Goal: Information Seeking & Learning: Learn about a topic

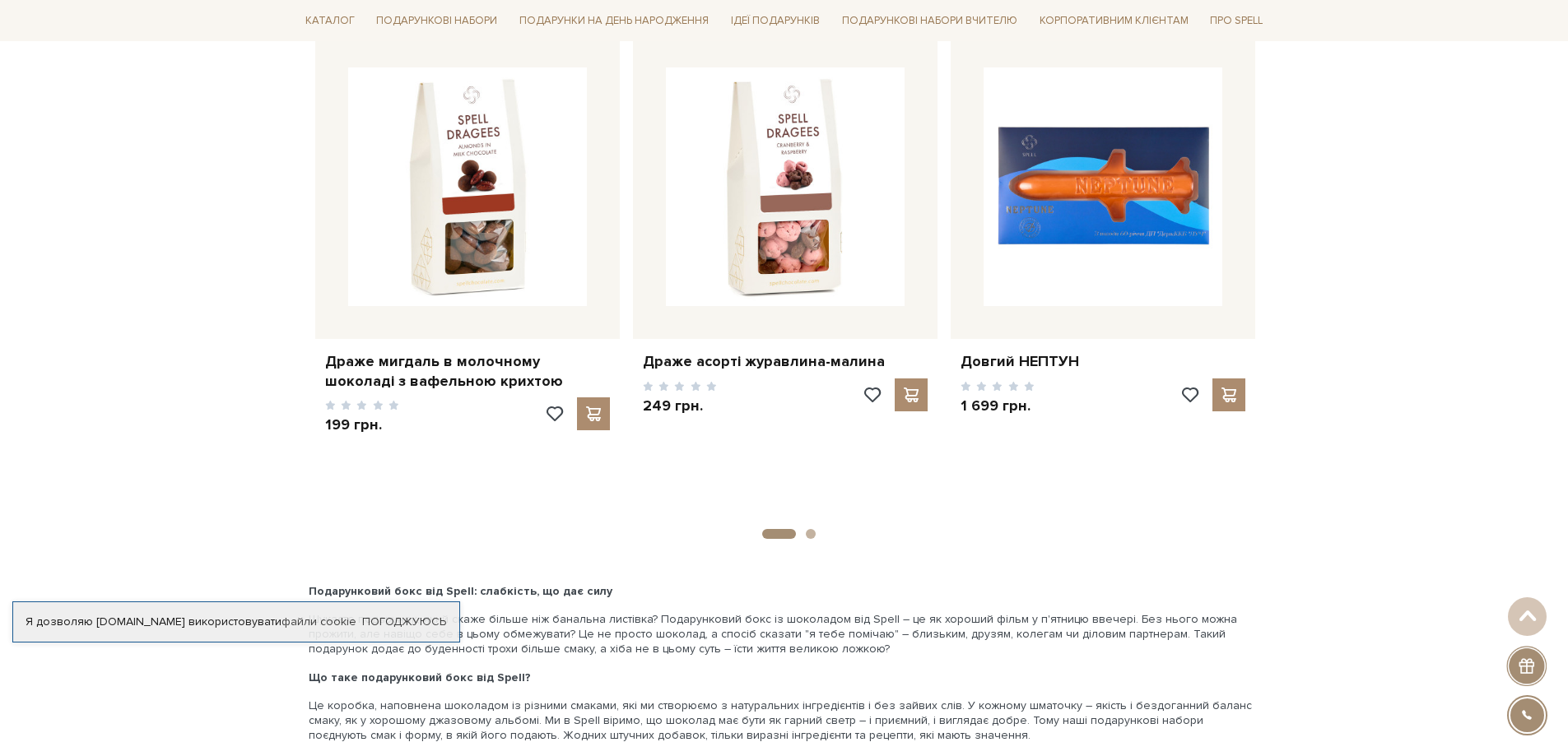
scroll to position [2544, 0]
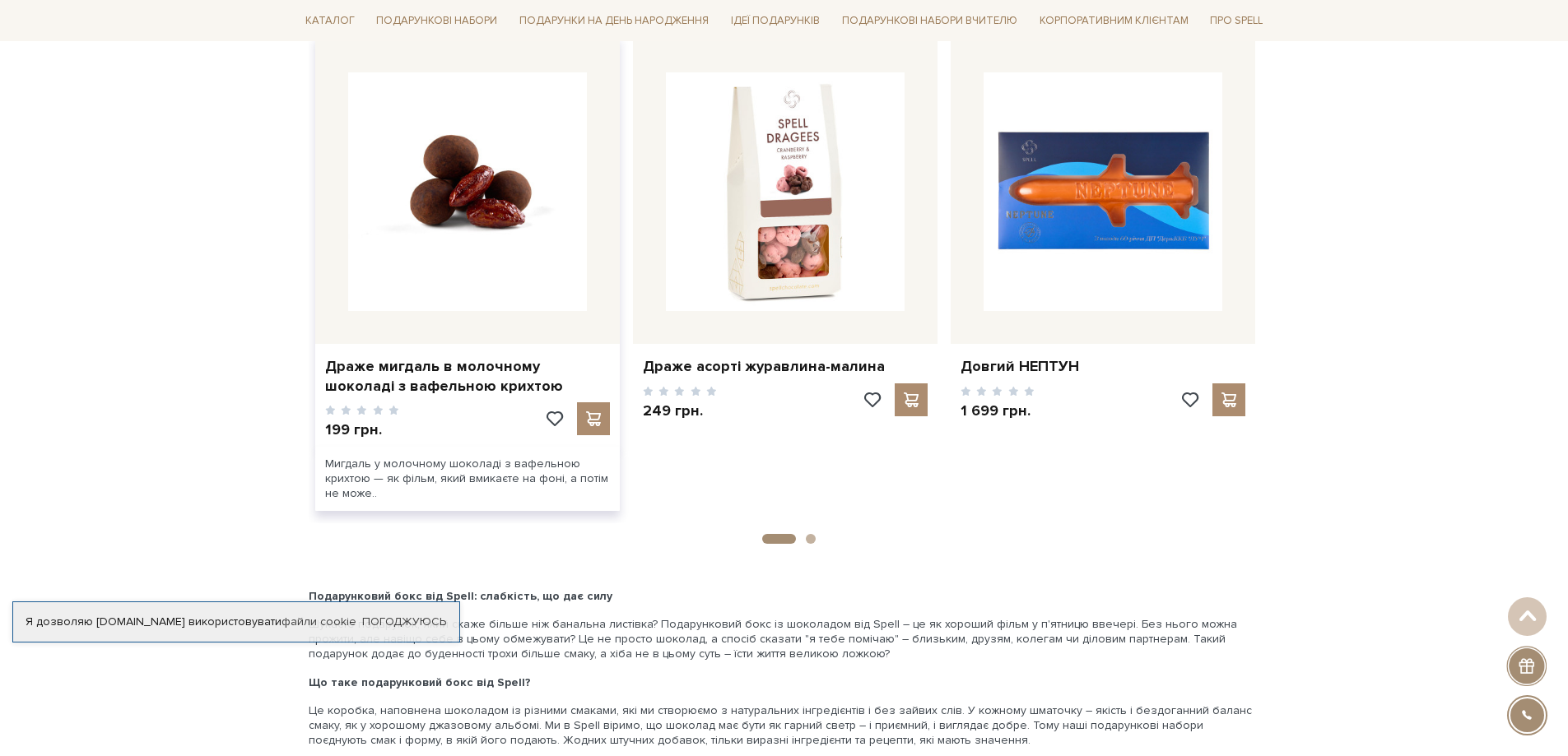
click at [468, 260] on img at bounding box center [467, 192] width 238 height 238
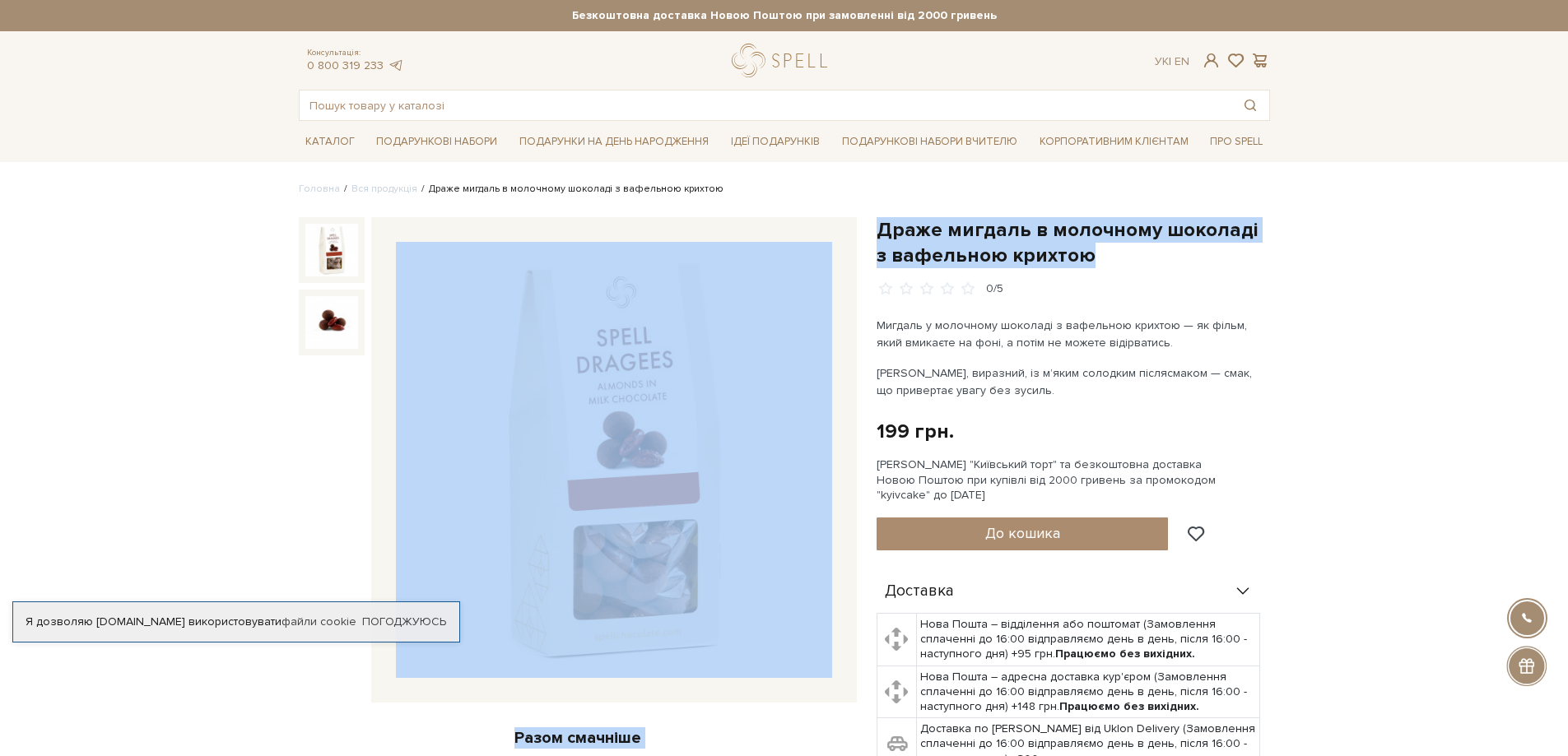
drag, startPoint x: 1071, startPoint y: 255, endPoint x: 865, endPoint y: 222, distance: 208.6
click at [865, 222] on div "Драже мигдаль в молочному шоколаді з вафельною крихтою 0/5 Разом смачніше Драже…" at bounding box center [784, 710] width 991 height 985
click at [1211, 244] on h1 "Драже мигдаль в молочному шоколаді з вафельною крихтою" at bounding box center [1073, 243] width 393 height 51
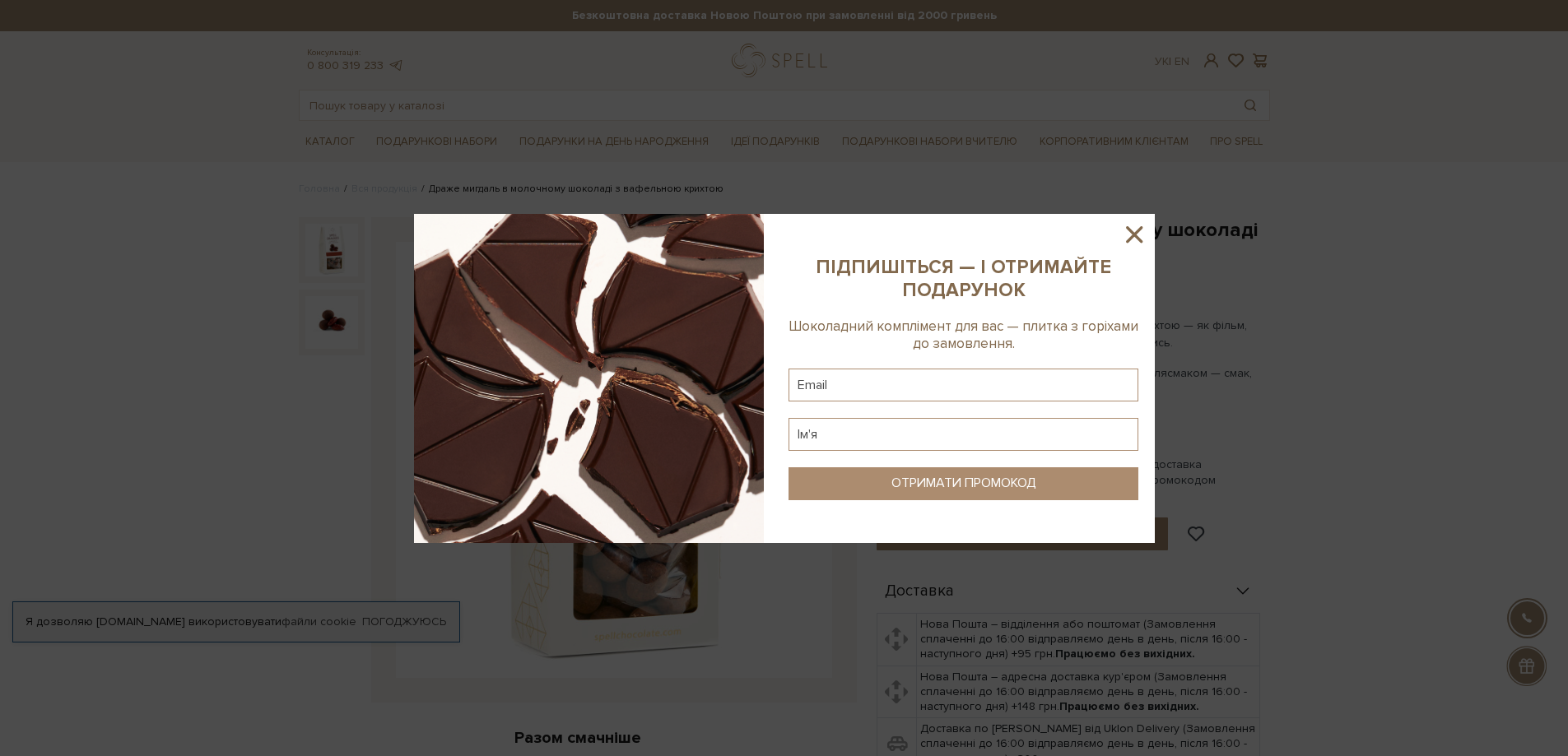
click at [1102, 258] on div at bounding box center [784, 378] width 1568 height 756
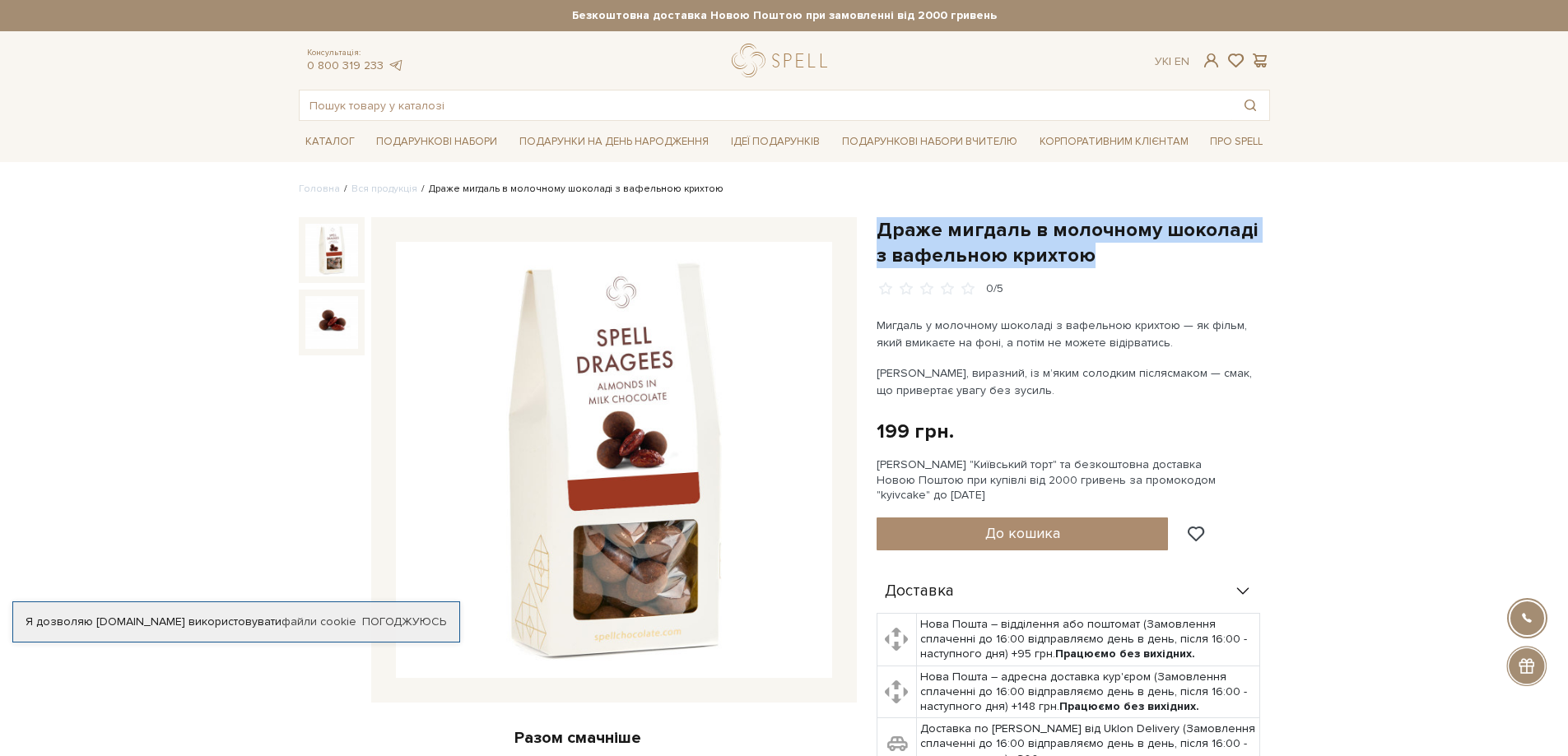
drag, startPoint x: 1078, startPoint y: 257, endPoint x: 871, endPoint y: 234, distance: 208.3
click at [871, 234] on div "Драже мигдаль в молочному шоколаді з вафельною крихтою 0/5 Мигдаль у молочному …" at bounding box center [1073, 689] width 413 height 944
copy h1 "Драже мигдаль в молочному шоколаді з вафельною крихтою"
